Goal: Transaction & Acquisition: Purchase product/service

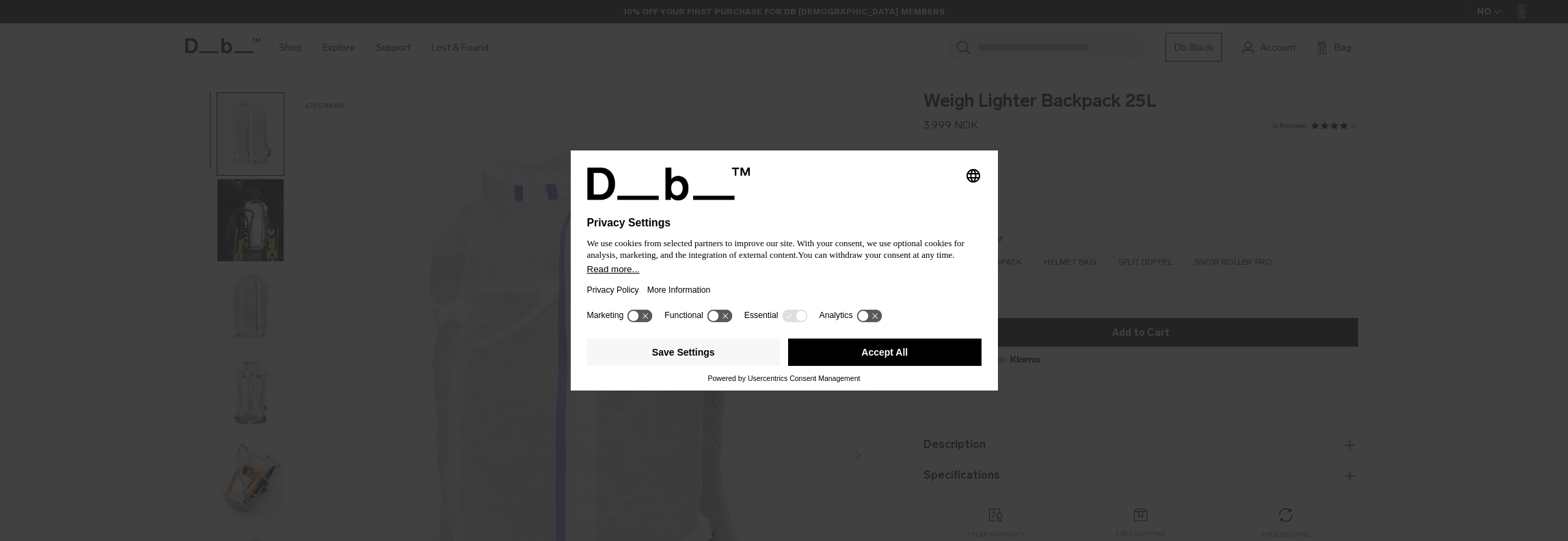
click at [904, 354] on button "Accept All" at bounding box center [884, 352] width 193 height 28
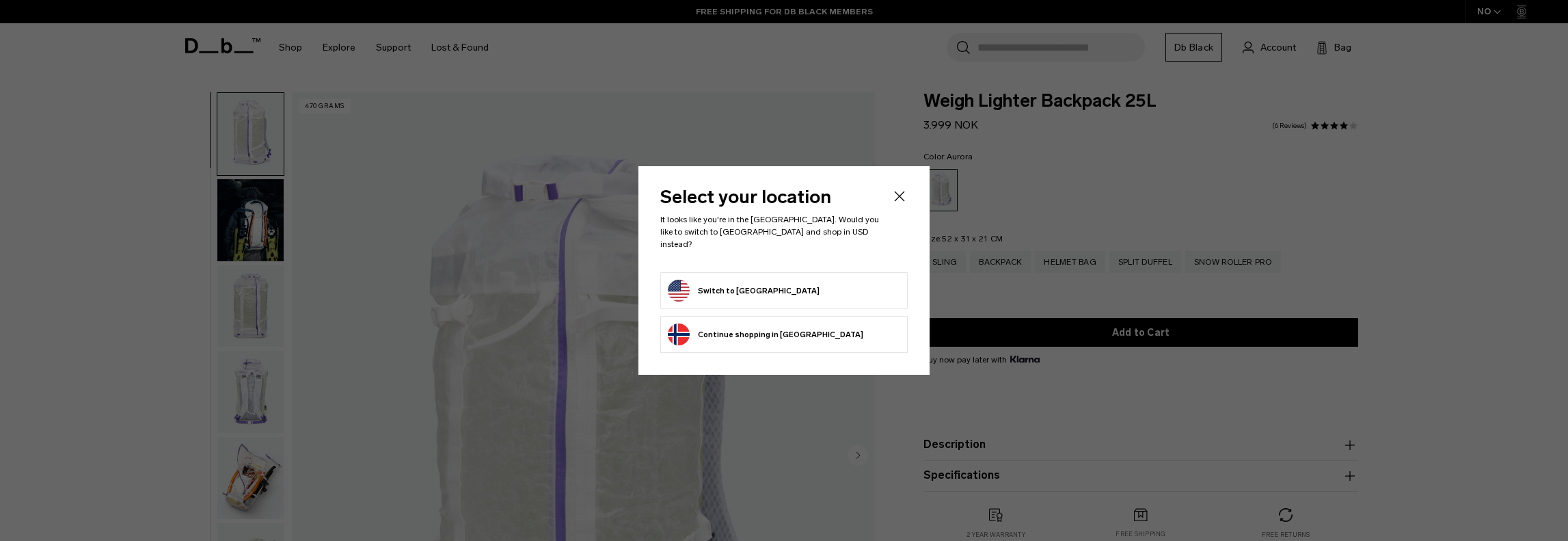
click at [756, 283] on button "Switch to [GEOGRAPHIC_DATA]" at bounding box center [743, 290] width 151 height 22
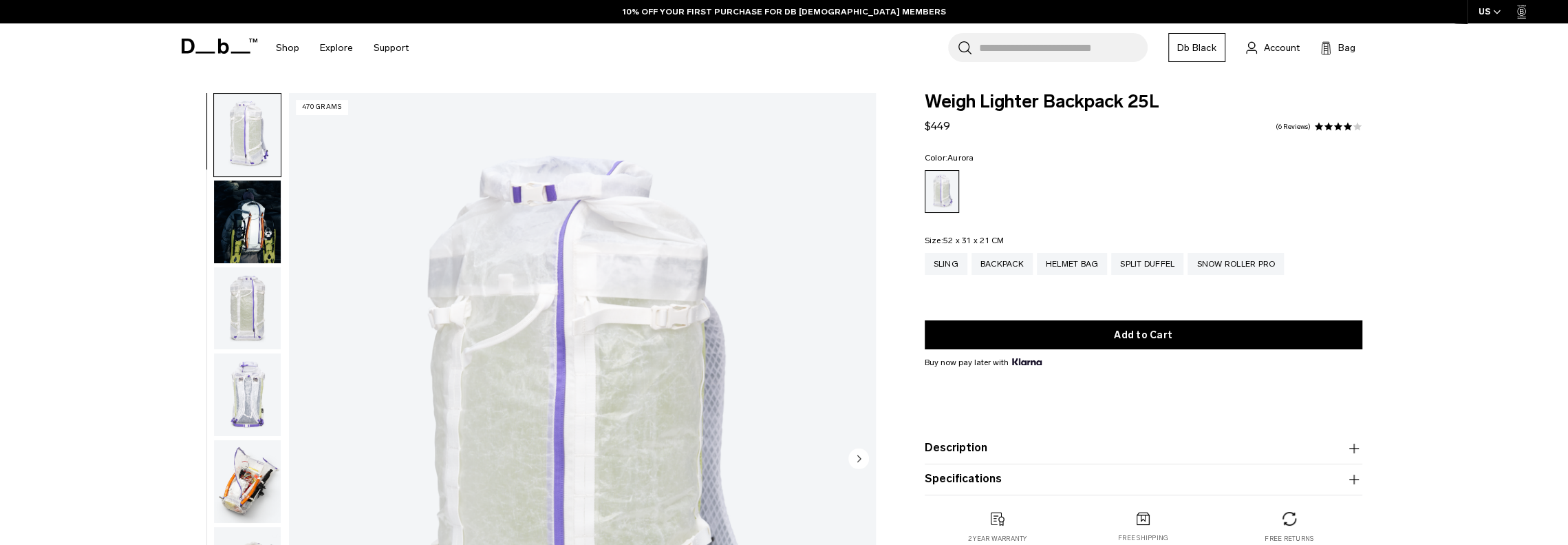
click at [227, 483] on img "button" at bounding box center [247, 482] width 67 height 83
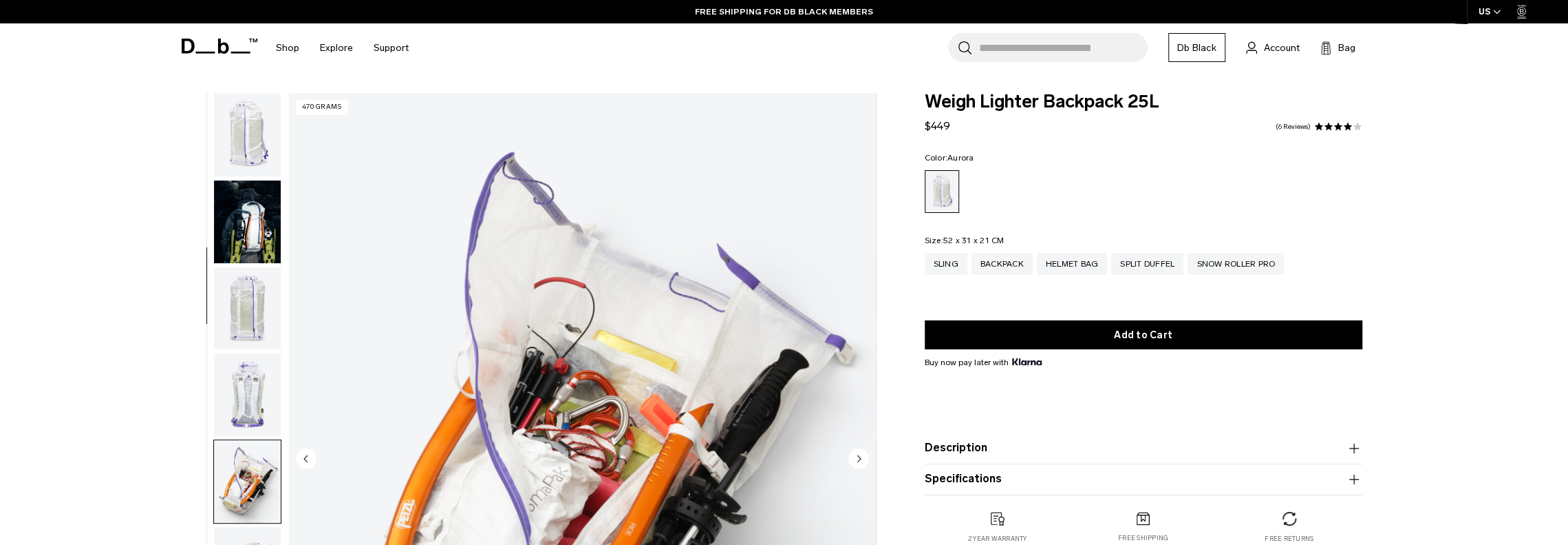
scroll to position [347, 0]
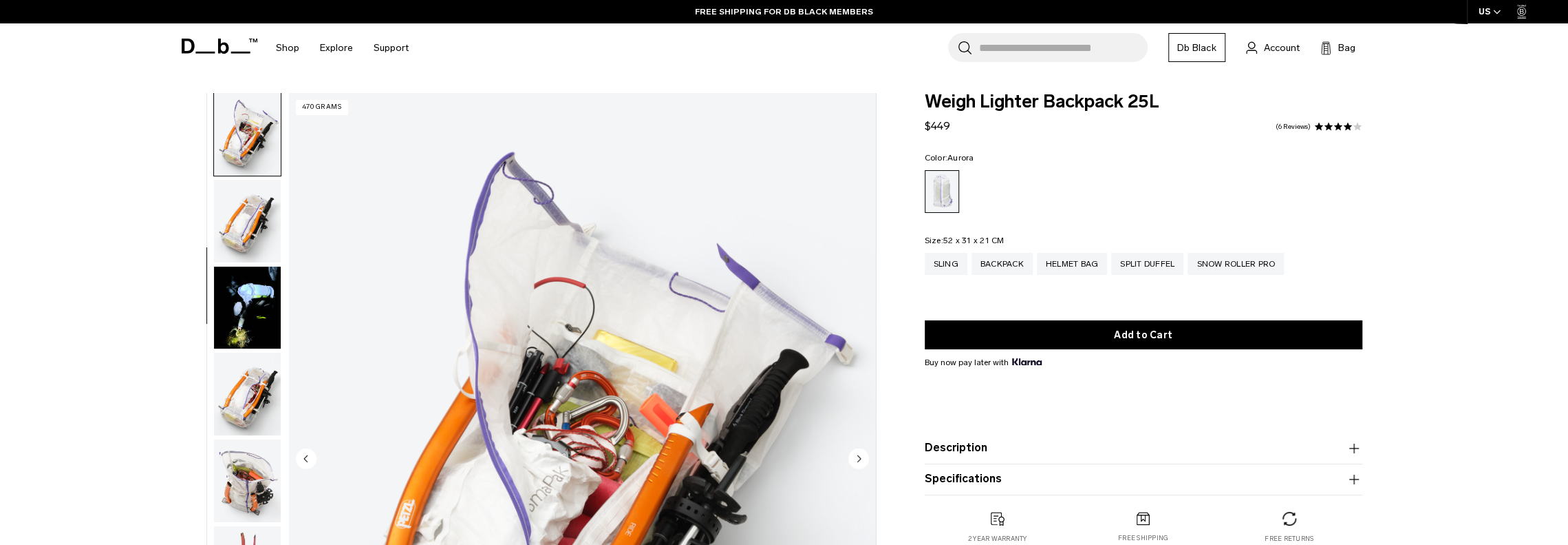
click at [244, 407] on img "button" at bounding box center [247, 394] width 67 height 83
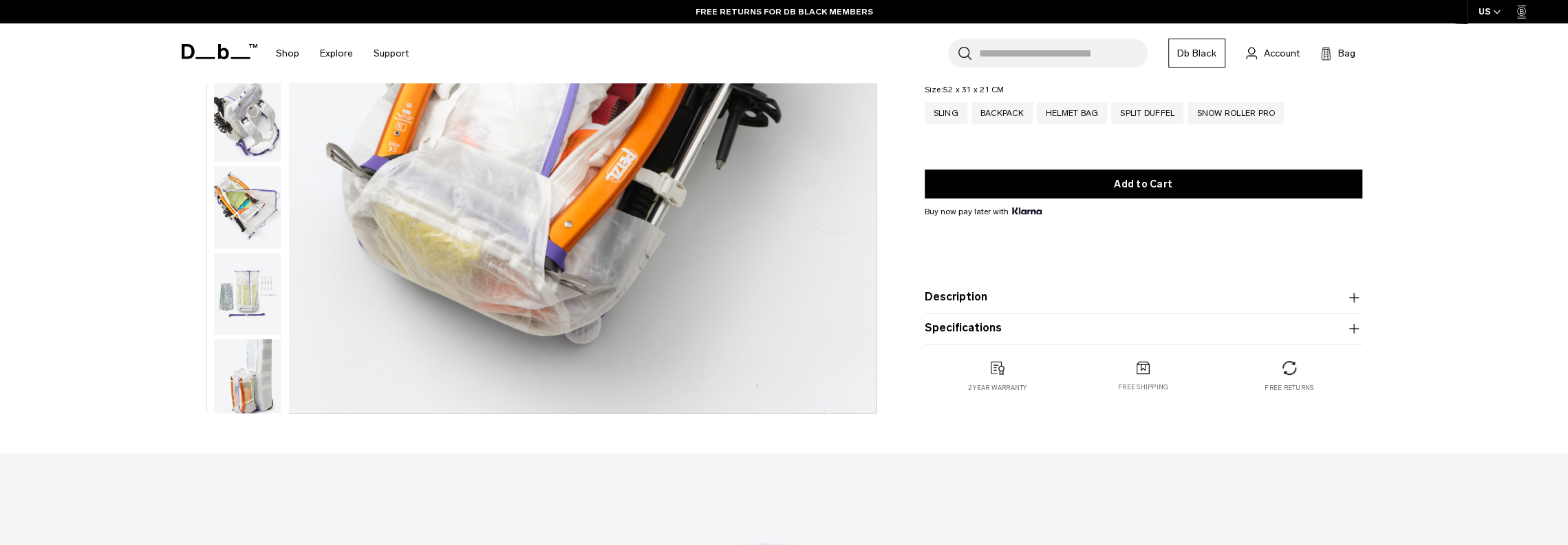
scroll to position [825, 0]
click at [249, 370] on img "button" at bounding box center [247, 371] width 67 height 83
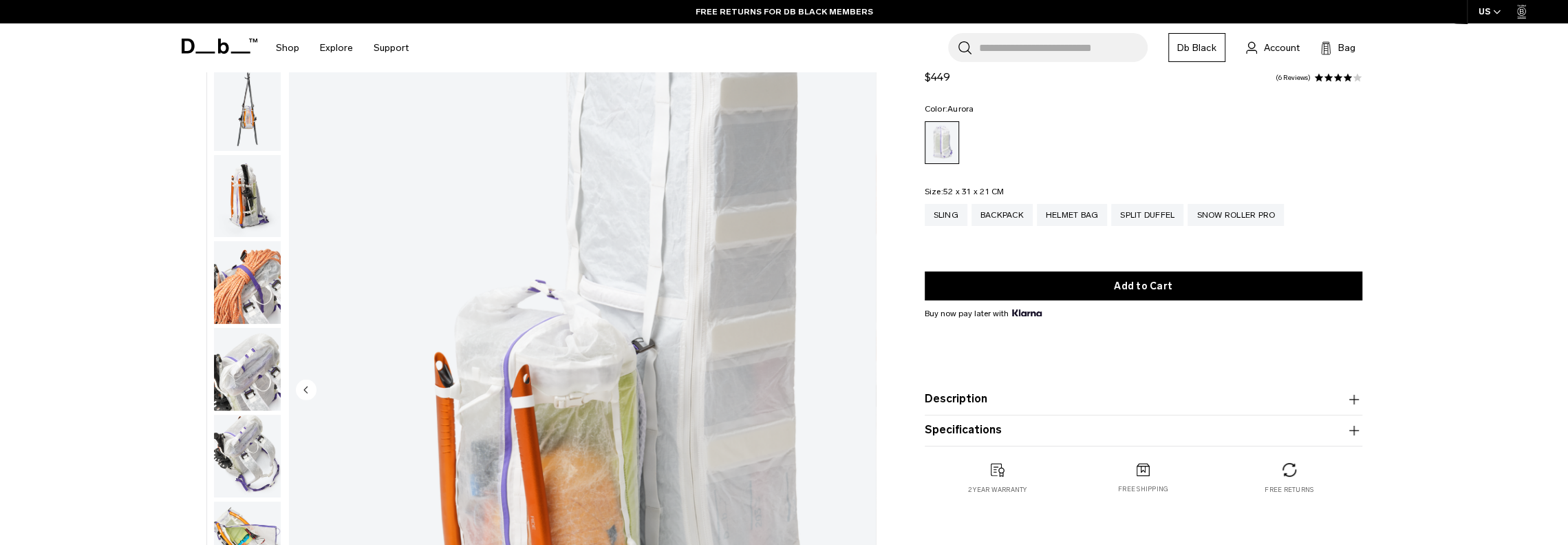
scroll to position [0, 0]
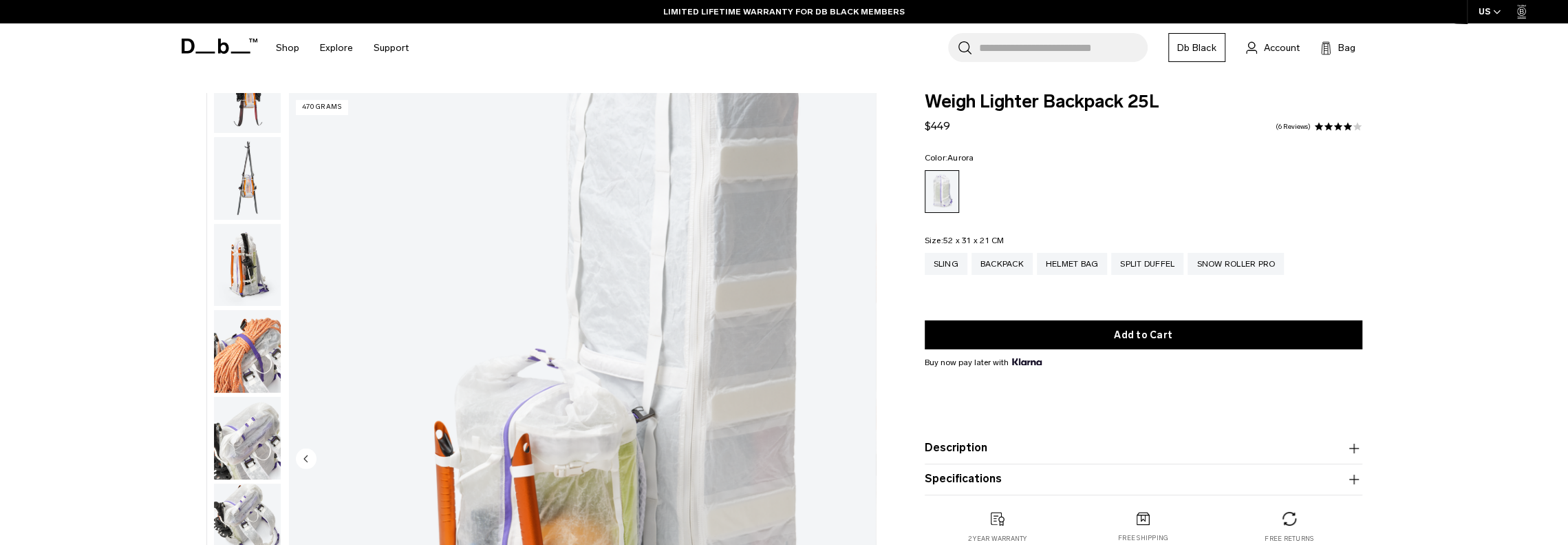
click at [237, 439] on img "button" at bounding box center [247, 438] width 67 height 83
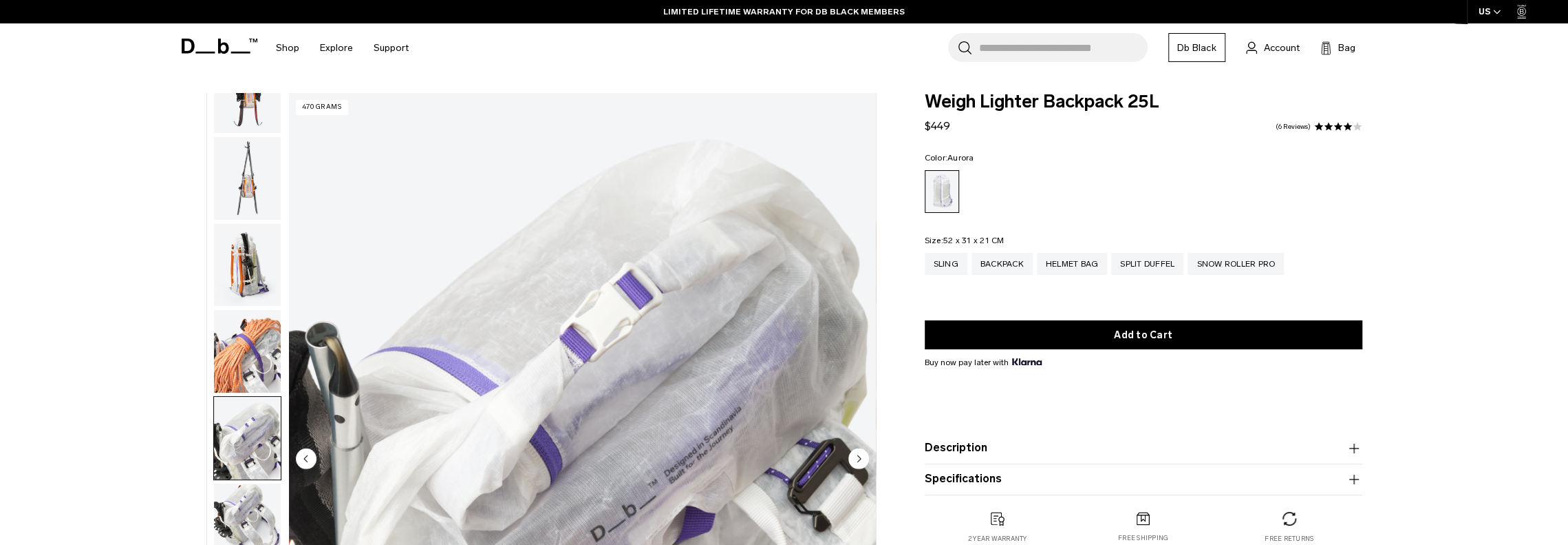
click at [262, 327] on img "button" at bounding box center [247, 351] width 67 height 83
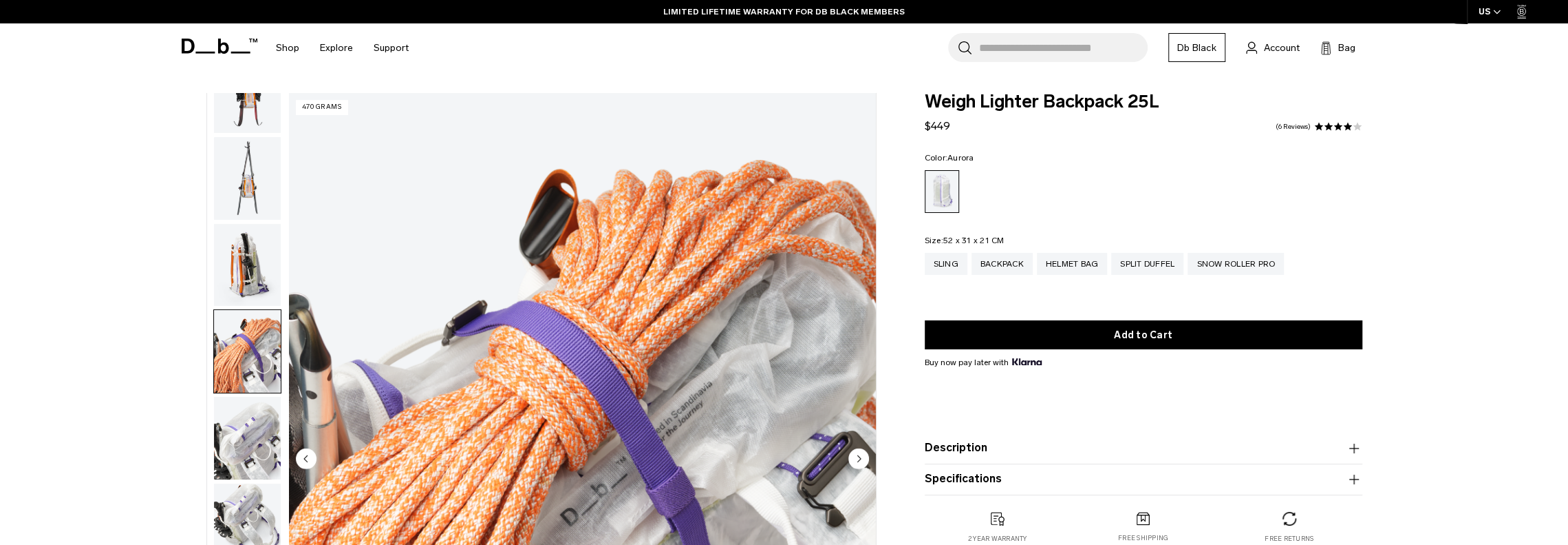
click at [249, 255] on img "button" at bounding box center [247, 265] width 67 height 83
